Goal: Task Accomplishment & Management: Manage account settings

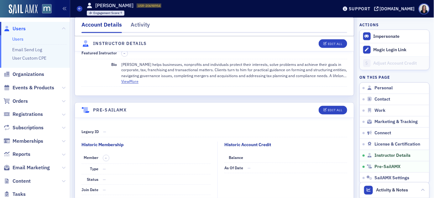
scroll to position [1118, 0]
click at [22, 29] on span "Users" at bounding box center [19, 28] width 13 height 7
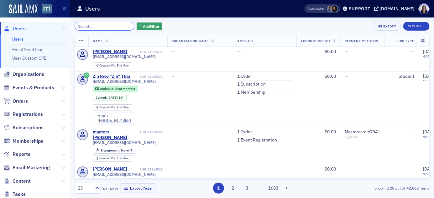
click at [96, 27] on input "search" at bounding box center [105, 26] width 60 height 9
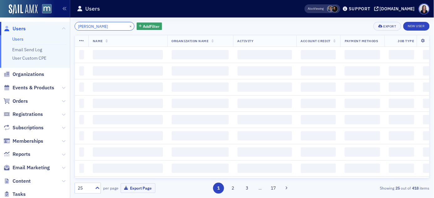
type input "[PERSON_NAME]"
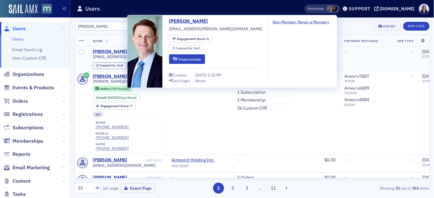
click at [103, 52] on div "[PERSON_NAME]" at bounding box center [110, 52] width 35 height 6
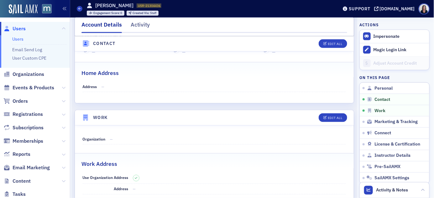
scroll to position [288, 0]
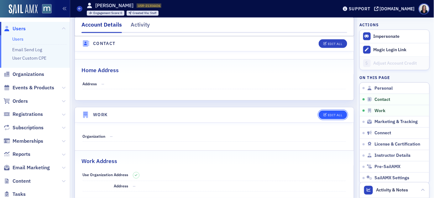
click at [329, 116] on div "Edit All" at bounding box center [334, 115] width 14 height 3
select select "US"
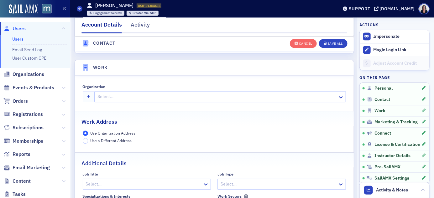
scroll to position [496, 0]
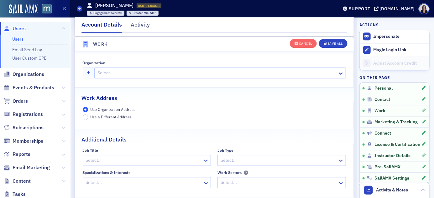
click at [111, 73] on div at bounding box center [217, 73] width 240 height 8
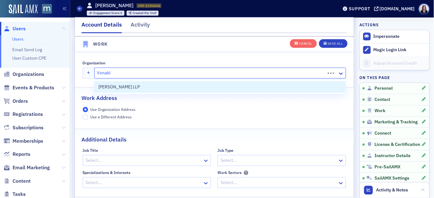
type input "[PERSON_NAME]"
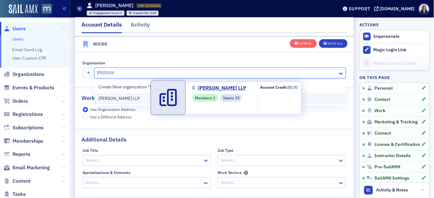
click at [106, 96] on span "[PERSON_NAME] LLP" at bounding box center [126, 98] width 57 height 7
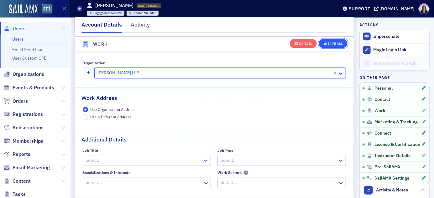
click at [341, 44] on div "Save All" at bounding box center [334, 43] width 15 height 3
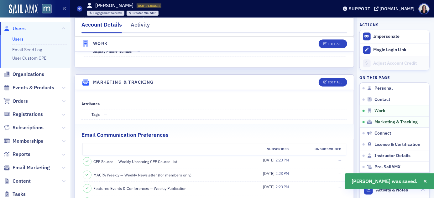
scroll to position [566, 0]
click at [330, 84] on div "Edit All" at bounding box center [334, 81] width 14 height 3
select select "US"
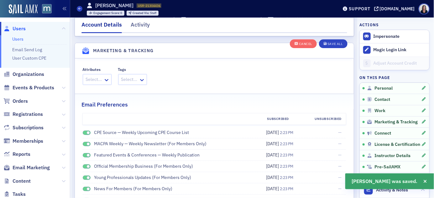
scroll to position [734, 0]
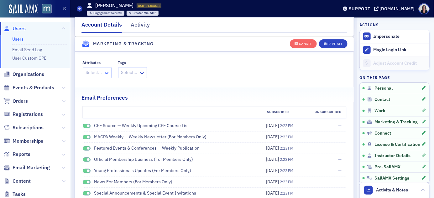
click at [107, 73] on icon at bounding box center [107, 73] width 4 height 2
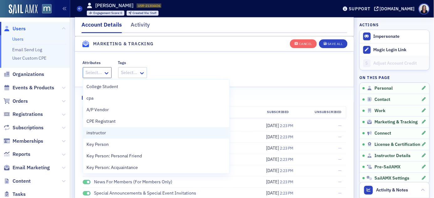
click at [100, 131] on span "instructor" at bounding box center [96, 133] width 19 height 7
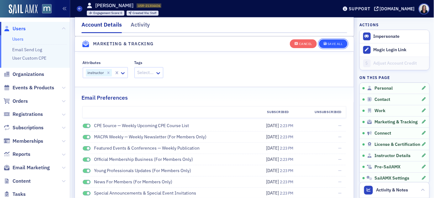
click at [336, 42] on div "Save All" at bounding box center [334, 43] width 15 height 3
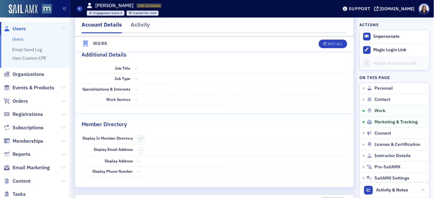
scroll to position [443, 0]
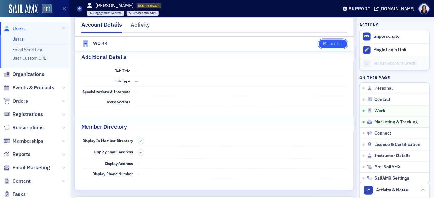
click at [336, 44] on div "Edit All" at bounding box center [334, 43] width 14 height 3
select select "US"
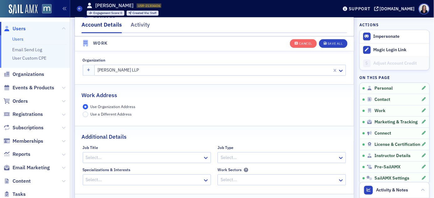
scroll to position [496, 0]
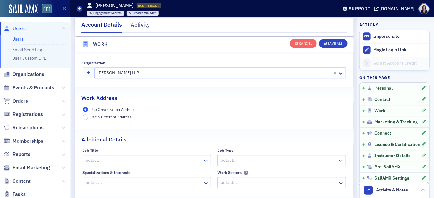
click at [150, 160] on div at bounding box center [143, 161] width 117 height 8
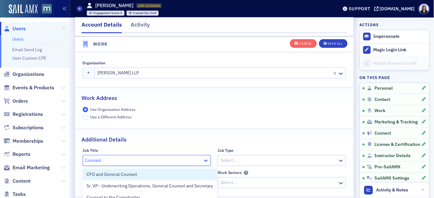
type input "Counsel"
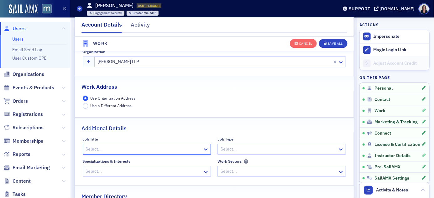
scroll to position [509, 0]
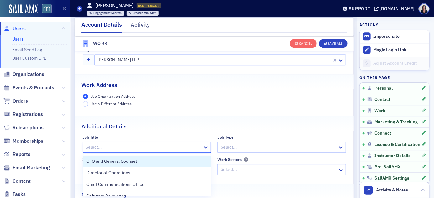
click at [145, 150] on div at bounding box center [143, 148] width 117 height 8
type input "Counsel"
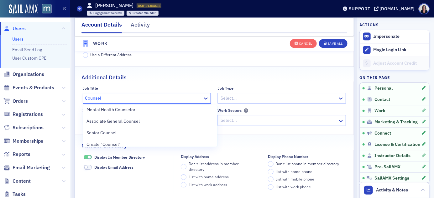
scroll to position [53, 0]
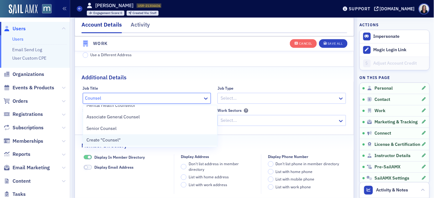
click at [129, 140] on div "Create "Counsel"" at bounding box center [150, 140] width 126 height 7
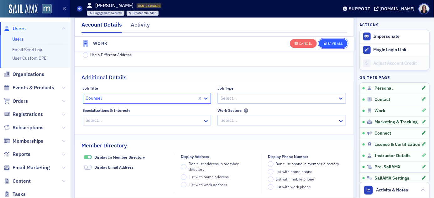
click at [337, 44] on div "Save All" at bounding box center [334, 43] width 15 height 3
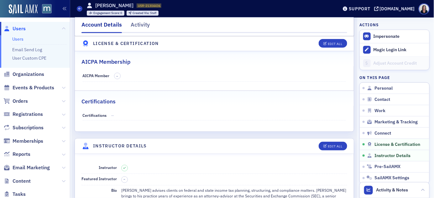
scroll to position [1027, 0]
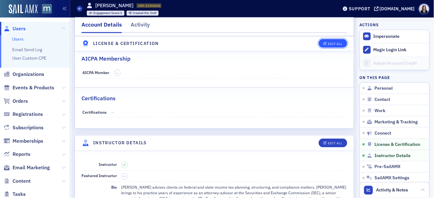
click at [337, 45] on div "Edit All" at bounding box center [334, 43] width 14 height 3
select select "US"
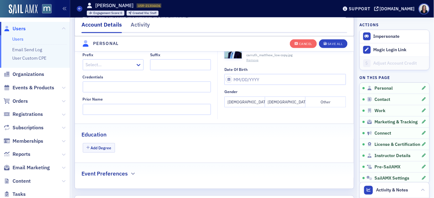
scroll to position [146, 0]
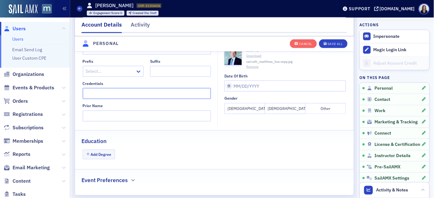
click at [185, 95] on input "Credentials" at bounding box center [147, 93] width 128 height 11
type input "Esq."
click at [335, 46] on button "Save All" at bounding box center [333, 43] width 28 height 9
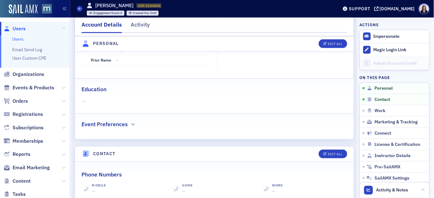
click at [40, 29] on span "Users" at bounding box center [35, 28] width 70 height 13
click at [21, 26] on span "Users" at bounding box center [19, 28] width 13 height 7
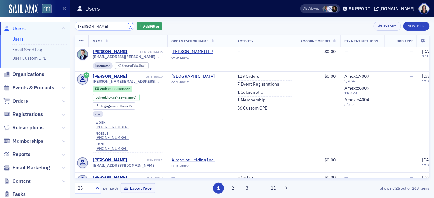
click at [128, 25] on button "×" at bounding box center [131, 26] width 6 height 6
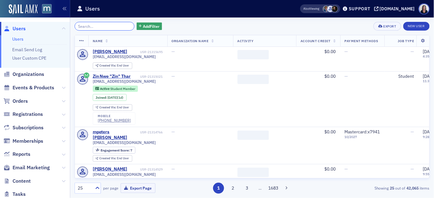
click at [117, 25] on input "search" at bounding box center [105, 26] width 60 height 9
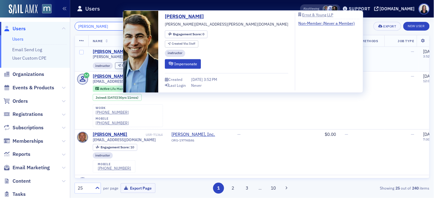
type input "[PERSON_NAME]"
click at [111, 52] on div "[PERSON_NAME]" at bounding box center [110, 52] width 35 height 6
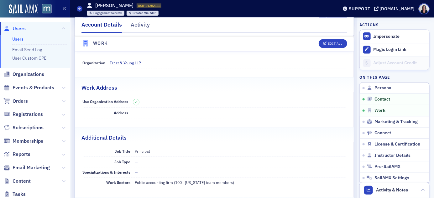
scroll to position [368, 0]
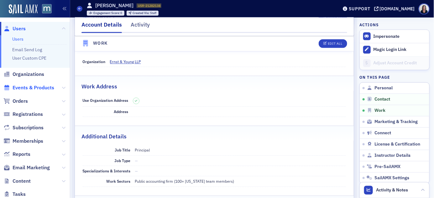
click at [33, 88] on span "Events & Products" at bounding box center [34, 88] width 42 height 7
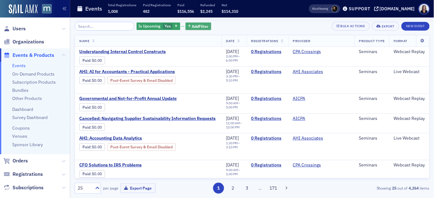
click at [192, 26] on span "Add Filter" at bounding box center [200, 26] width 17 height 6
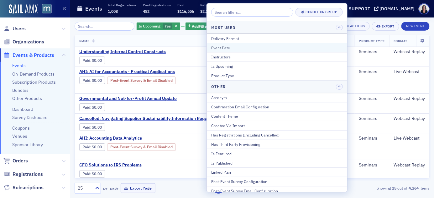
click at [216, 50] on div "Event Date" at bounding box center [276, 48] width 131 height 6
select select "8"
select select "2025"
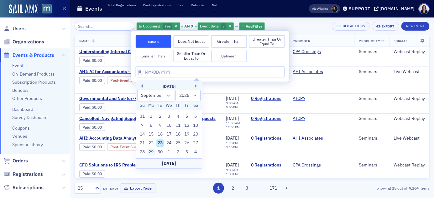
click at [152, 152] on div "29" at bounding box center [151, 153] width 8 height 8
type input "[DATE]"
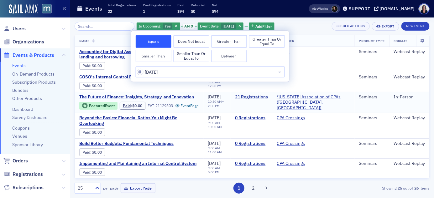
click at [176, 97] on span "The Future of Finance: Insights, Strategy, and Innovation" at bounding box center [136, 98] width 115 height 6
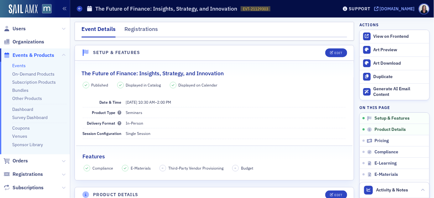
click at [402, 10] on div "[DOMAIN_NAME]" at bounding box center [396, 9] width 35 height 6
click at [24, 28] on span "Users" at bounding box center [19, 28] width 13 height 7
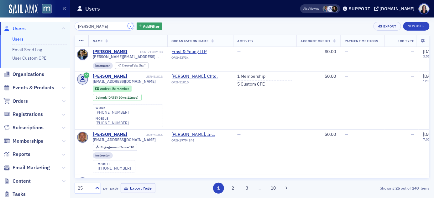
click at [128, 26] on button "×" at bounding box center [131, 26] width 6 height 6
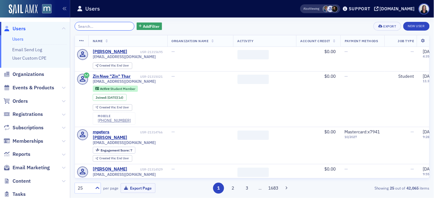
click at [119, 25] on input "search" at bounding box center [105, 26] width 60 height 9
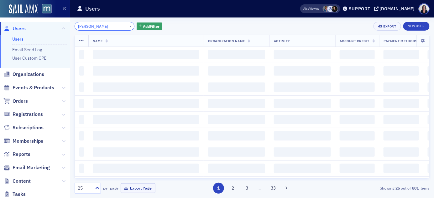
type input "[PERSON_NAME]"
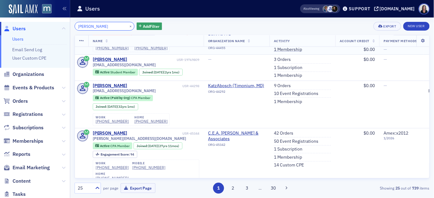
scroll to position [47, 0]
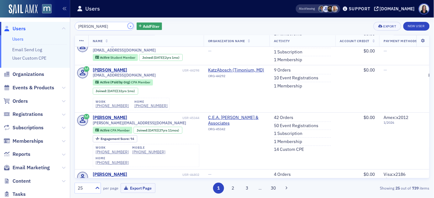
click at [128, 26] on button "×" at bounding box center [131, 26] width 6 height 6
click at [125, 26] on input "[PERSON_NAME]" at bounding box center [105, 26] width 60 height 9
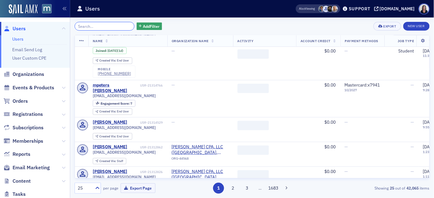
click at [125, 26] on input "search" at bounding box center [105, 26] width 60 height 9
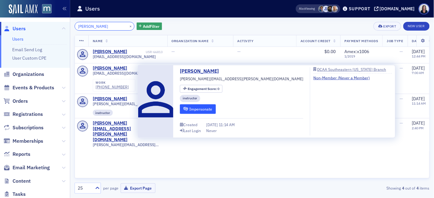
type input "[PERSON_NAME]"
click at [204, 109] on button "Impersonate" at bounding box center [198, 109] width 36 height 10
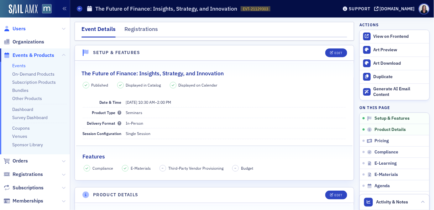
click at [20, 28] on span "Users" at bounding box center [19, 28] width 13 height 7
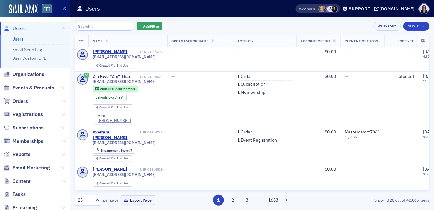
click at [83, 28] on input "search" at bounding box center [105, 26] width 60 height 9
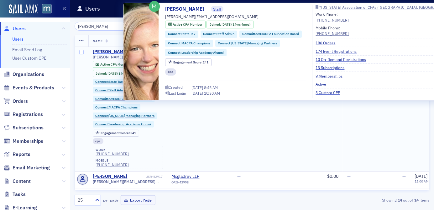
type input "Rebekah"
click at [103, 51] on div "Rebekah Olson" at bounding box center [110, 52] width 35 height 6
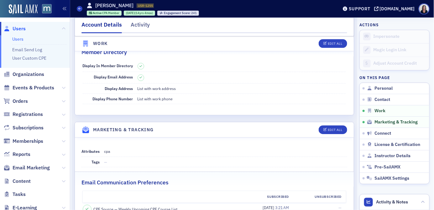
scroll to position [556, 0]
click at [330, 131] on div "Edit All" at bounding box center [334, 129] width 14 height 3
select select "US"
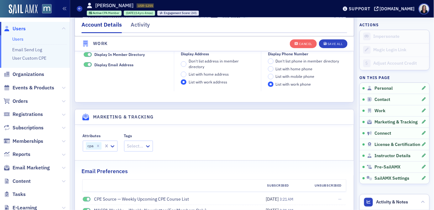
scroll to position [786, 0]
click at [114, 147] on icon at bounding box center [112, 146] width 6 height 6
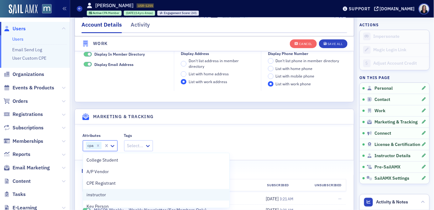
click at [106, 193] on div "instructor" at bounding box center [156, 195] width 139 height 7
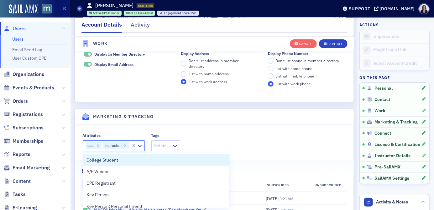
click at [244, 116] on header "Marketing & Tracking" at bounding box center [214, 116] width 279 height 15
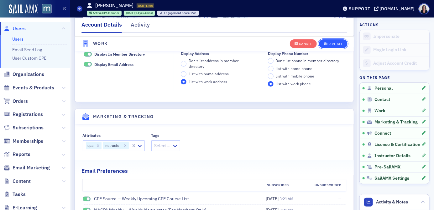
click at [340, 43] on div "Save All" at bounding box center [334, 43] width 15 height 3
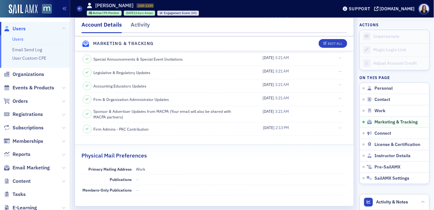
click at [25, 29] on span "Users" at bounding box center [19, 28] width 13 height 7
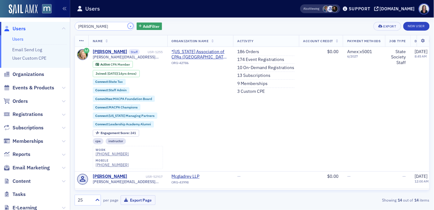
click at [128, 25] on button "×" at bounding box center [131, 26] width 6 height 6
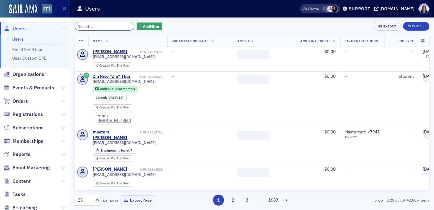
click at [116, 25] on input "search" at bounding box center [105, 26] width 60 height 9
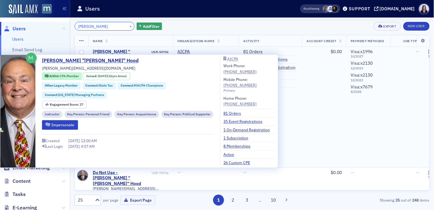
type input "Tom Hood"
click at [115, 51] on div "James "Tom" Hood" at bounding box center [122, 54] width 58 height 11
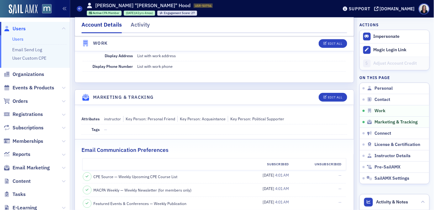
scroll to position [622, 0]
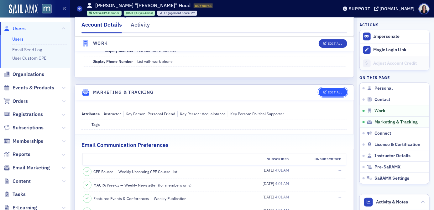
click at [334, 91] on div "Edit All" at bounding box center [334, 92] width 14 height 3
select select "US"
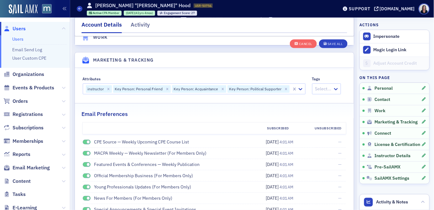
scroll to position [872, 0]
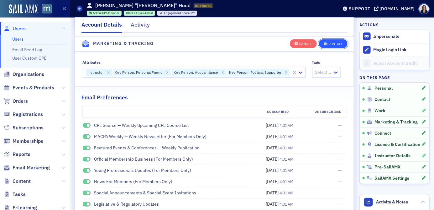
click at [338, 43] on div "Save All" at bounding box center [334, 43] width 15 height 3
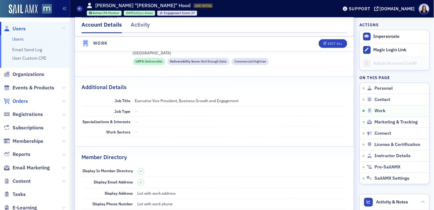
scroll to position [477, 0]
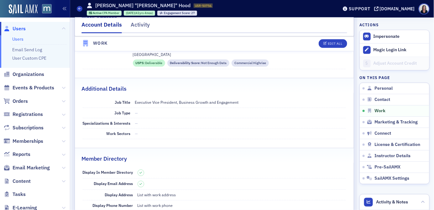
click at [23, 29] on span "Users" at bounding box center [19, 28] width 13 height 7
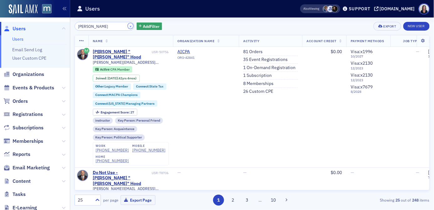
click at [128, 26] on button "×" at bounding box center [131, 26] width 6 height 6
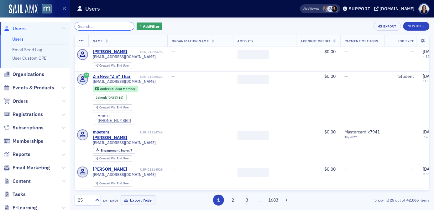
click at [122, 24] on input "search" at bounding box center [105, 26] width 60 height 9
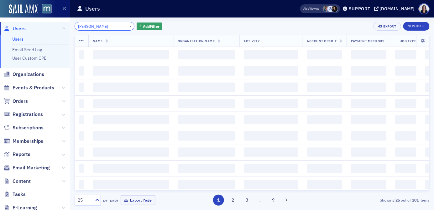
type input "Jessica McClain"
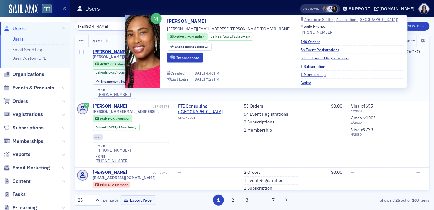
click at [117, 50] on div "Jessica McClain" at bounding box center [110, 52] width 35 height 6
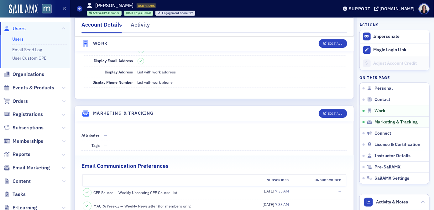
scroll to position [605, 0]
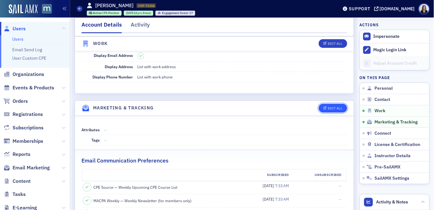
click at [332, 107] on div "Edit All" at bounding box center [334, 108] width 14 height 3
select select "US"
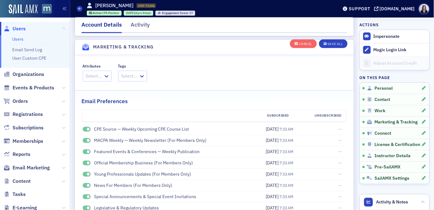
scroll to position [881, 0]
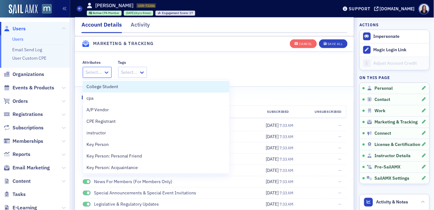
click at [107, 74] on icon at bounding box center [106, 73] width 6 height 6
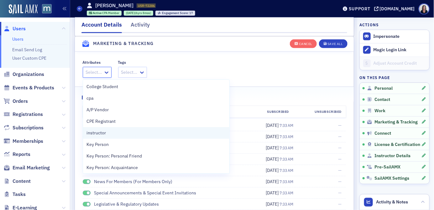
click at [105, 132] on span "instructor" at bounding box center [96, 133] width 19 height 7
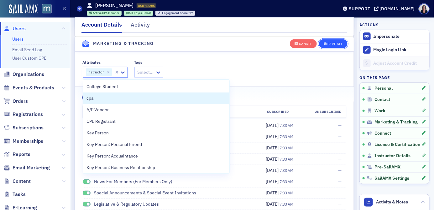
click at [340, 44] on div "Save All" at bounding box center [334, 43] width 15 height 3
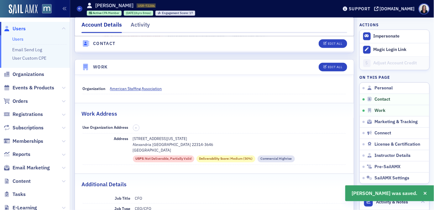
scroll to position [380, 0]
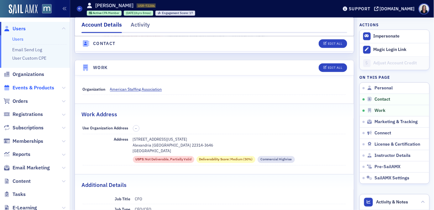
click at [34, 87] on span "Events & Products" at bounding box center [34, 88] width 42 height 7
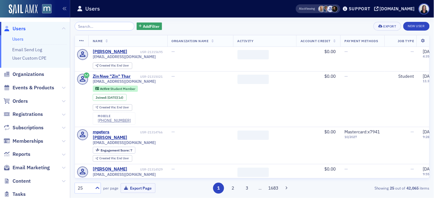
click at [93, 26] on input "search" at bounding box center [105, 26] width 60 height 9
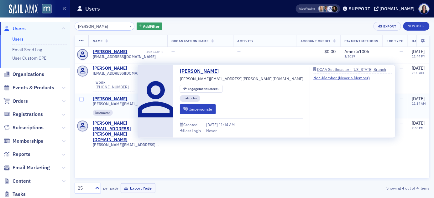
type input "[PERSON_NAME]"
click at [109, 99] on div "[PERSON_NAME]" at bounding box center [110, 99] width 35 height 6
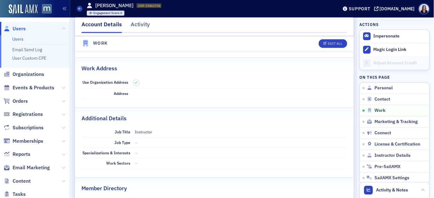
scroll to position [391, 0]
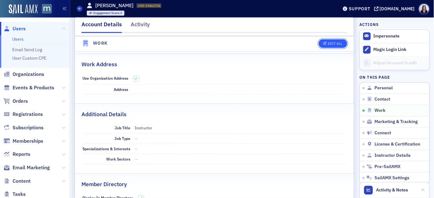
click at [340, 45] on div "Edit All" at bounding box center [334, 43] width 14 height 3
select select "US"
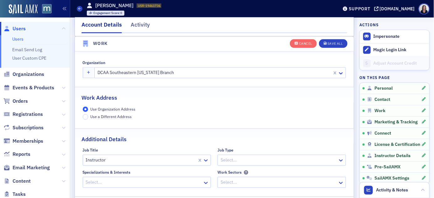
scroll to position [496, 0]
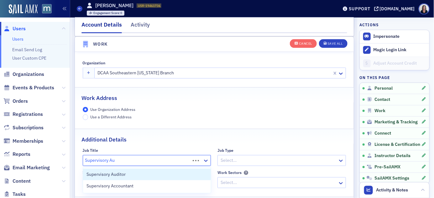
type input "Supervisory Aud"
click at [108, 175] on span "Supervisory Auditor" at bounding box center [106, 175] width 39 height 7
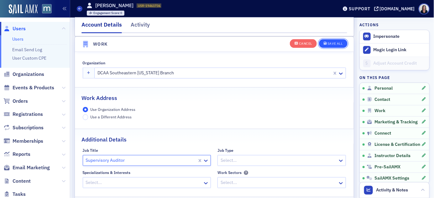
click at [341, 42] on div "Save All" at bounding box center [334, 43] width 15 height 3
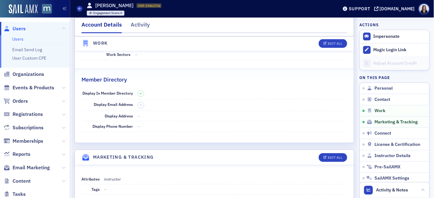
click at [23, 29] on span "Users" at bounding box center [19, 28] width 13 height 7
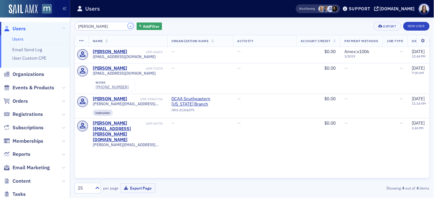
click at [128, 27] on button "×" at bounding box center [131, 26] width 6 height 6
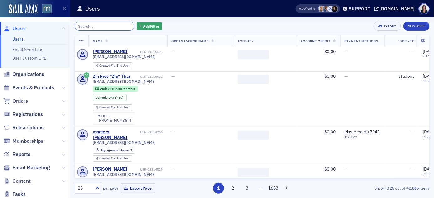
click at [125, 26] on input "search" at bounding box center [105, 26] width 60 height 9
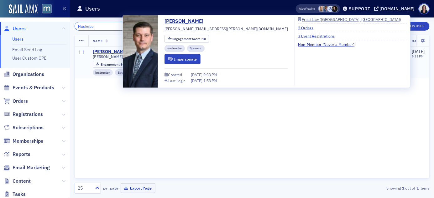
type input "Haukebo"
click at [118, 50] on div "Peter Haukebo" at bounding box center [110, 52] width 35 height 6
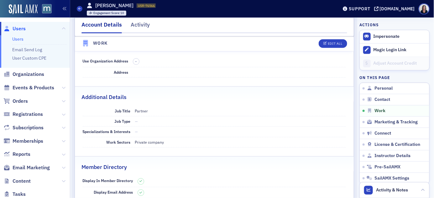
scroll to position [409, 0]
click at [24, 29] on span "Users" at bounding box center [19, 28] width 13 height 7
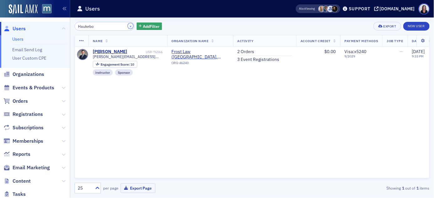
click at [128, 25] on button "×" at bounding box center [131, 26] width 6 height 6
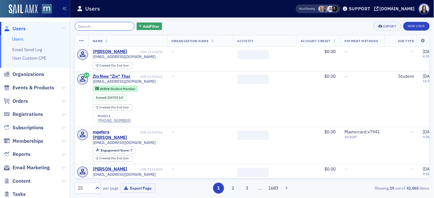
click at [115, 25] on input "search" at bounding box center [105, 26] width 60 height 9
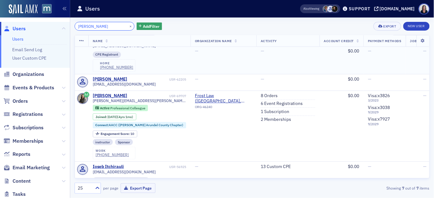
scroll to position [71, 0]
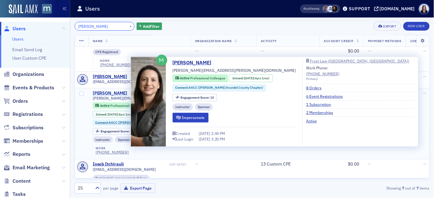
type input "Sheppard"
click at [120, 96] on div "Rebecca Sheppard" at bounding box center [110, 94] width 35 height 6
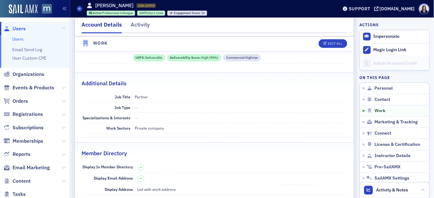
scroll to position [448, 0]
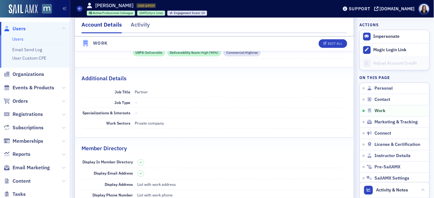
click at [23, 29] on span "Users" at bounding box center [19, 28] width 13 height 7
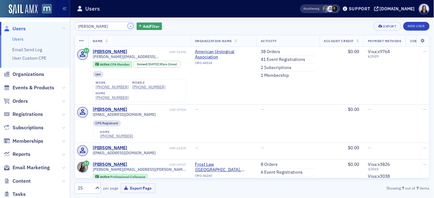
click at [128, 25] on button "×" at bounding box center [131, 26] width 6 height 6
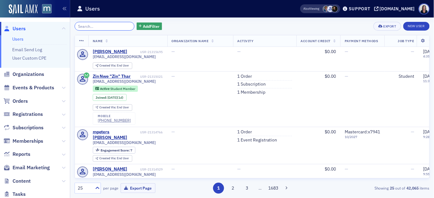
click at [111, 25] on input "search" at bounding box center [105, 26] width 60 height 9
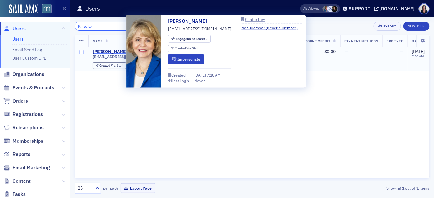
type input "Kinosky"
click at [111, 51] on div "Barbara Kinosky" at bounding box center [110, 52] width 35 height 6
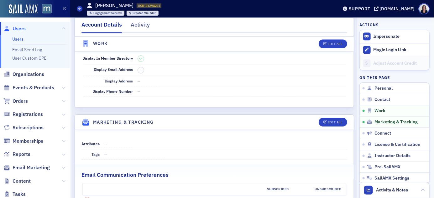
scroll to position [528, 0]
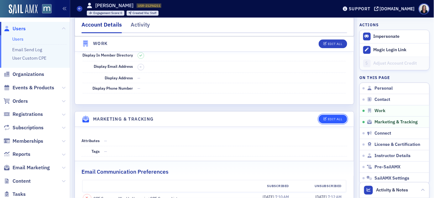
click at [329, 122] on button "Edit All" at bounding box center [332, 119] width 28 height 9
select select "US"
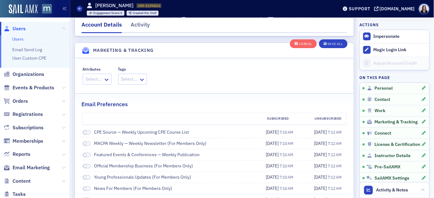
scroll to position [734, 0]
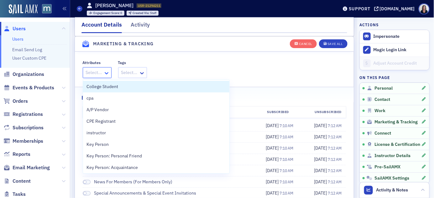
click at [106, 74] on icon at bounding box center [106, 73] width 6 height 6
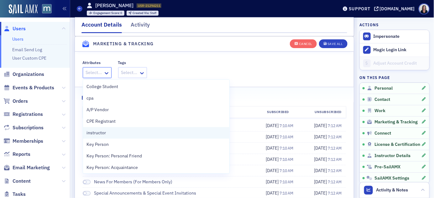
click at [101, 131] on span "instructor" at bounding box center [96, 133] width 19 height 7
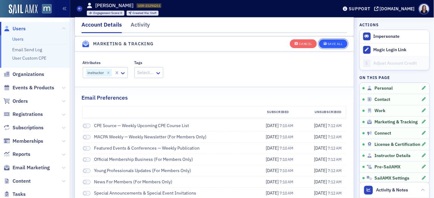
click at [336, 45] on div "Save All" at bounding box center [334, 43] width 15 height 3
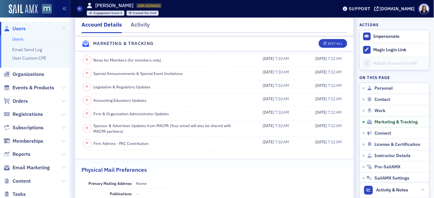
click at [19, 29] on span "Users" at bounding box center [19, 28] width 13 height 7
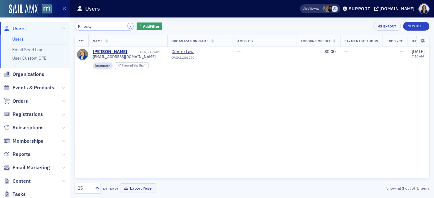
click at [128, 25] on button "×" at bounding box center [131, 26] width 6 height 6
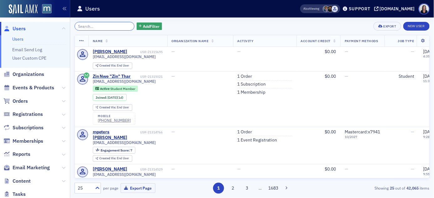
click at [120, 25] on input "search" at bounding box center [105, 26] width 60 height 9
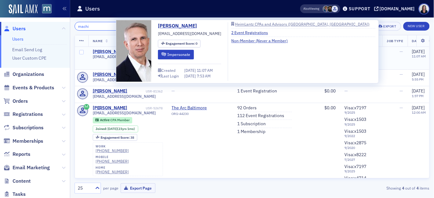
type input "machi"
click at [110, 51] on div "Mark Machi" at bounding box center [110, 52] width 35 height 6
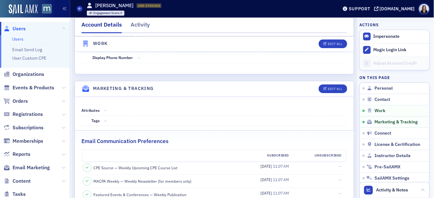
scroll to position [565, 0]
click at [342, 88] on div "Edit All" at bounding box center [334, 88] width 14 height 3
select select "US"
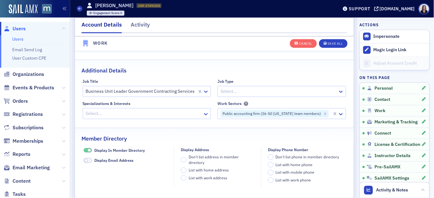
scroll to position [734, 0]
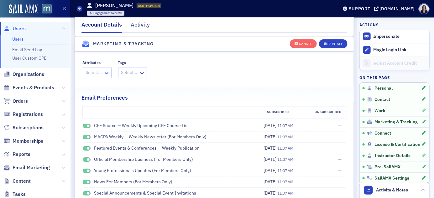
click at [108, 73] on icon at bounding box center [106, 73] width 6 height 6
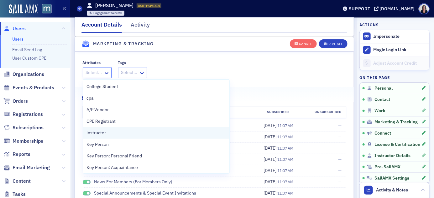
click at [101, 131] on span "instructor" at bounding box center [96, 133] width 19 height 7
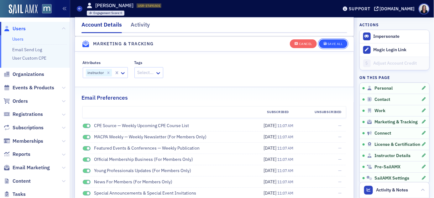
click at [332, 46] on button "Save All" at bounding box center [333, 43] width 28 height 9
